Goal: Obtain resource: Download file/media

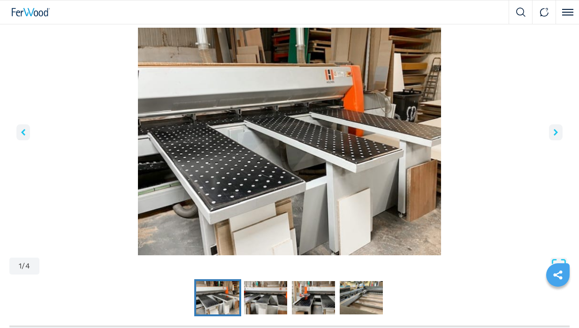
scroll to position [47, 0]
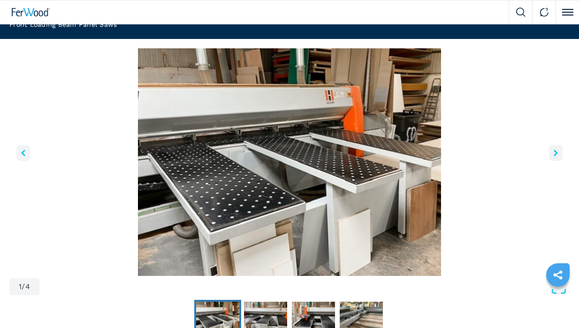
click at [552, 154] on button "right-button" at bounding box center [556, 153] width 14 height 16
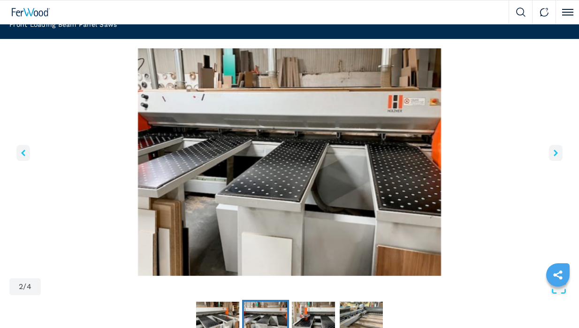
click at [552, 154] on button "right-button" at bounding box center [556, 153] width 14 height 16
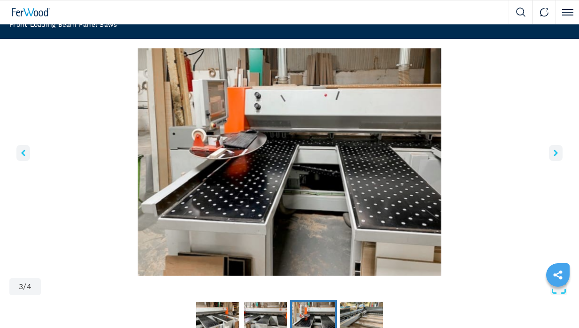
click at [552, 154] on button "right-button" at bounding box center [556, 153] width 14 height 16
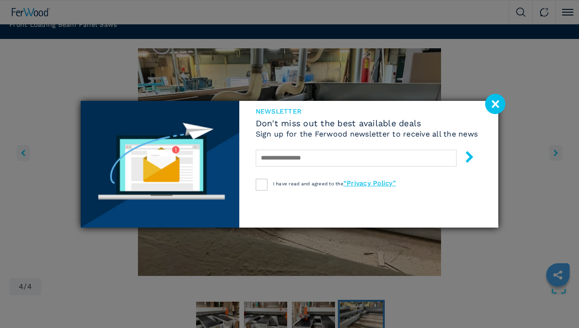
click at [494, 100] on image at bounding box center [495, 104] width 20 height 20
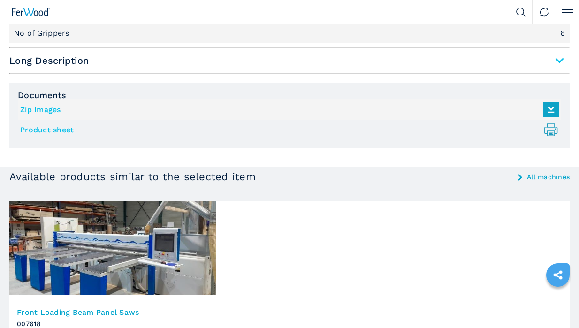
scroll to position [703, 0]
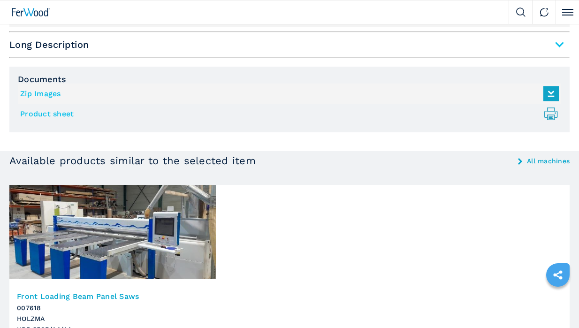
click at [62, 114] on link "Product sheet .prefix__st0{stroke-linecap:round;stroke-linejoin:round}.prefix__…" at bounding box center [287, 113] width 534 height 15
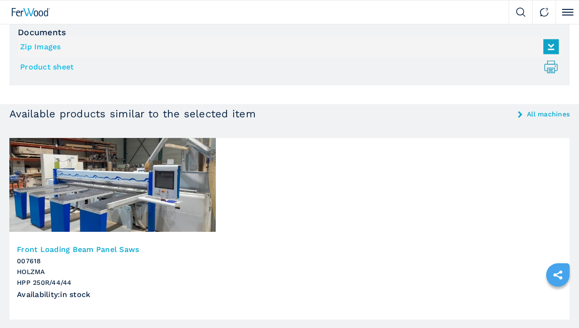
scroll to position [797, 0]
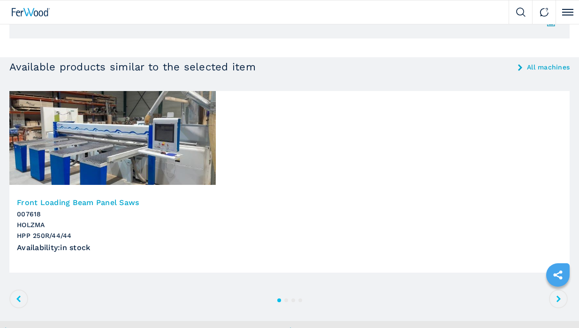
click at [557, 301] on icon at bounding box center [558, 298] width 4 height 7
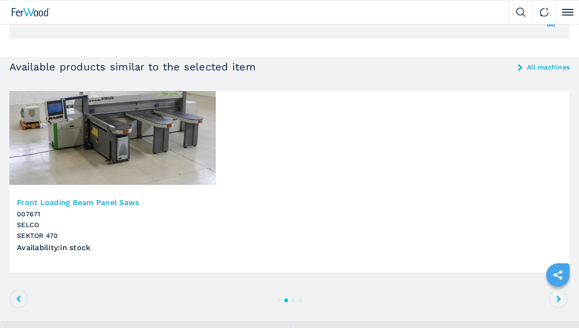
click at [557, 301] on icon at bounding box center [558, 298] width 4 height 7
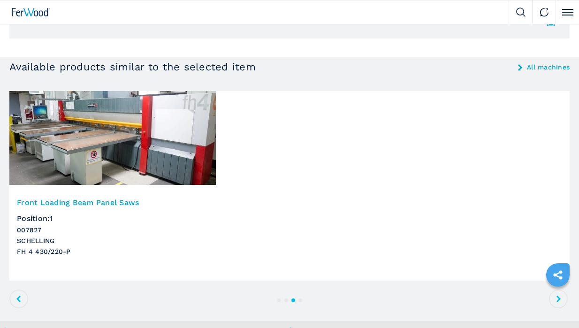
click at [557, 301] on icon at bounding box center [558, 298] width 4 height 7
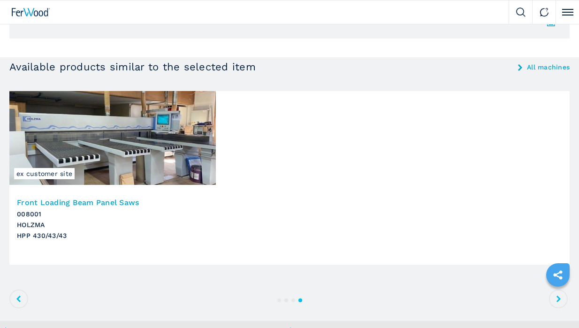
click at [557, 301] on icon at bounding box center [558, 298] width 4 height 7
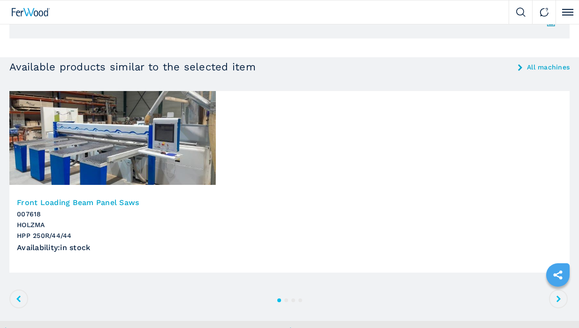
click at [557, 301] on icon at bounding box center [558, 298] width 4 height 7
